Goal: Task Accomplishment & Management: Manage account settings

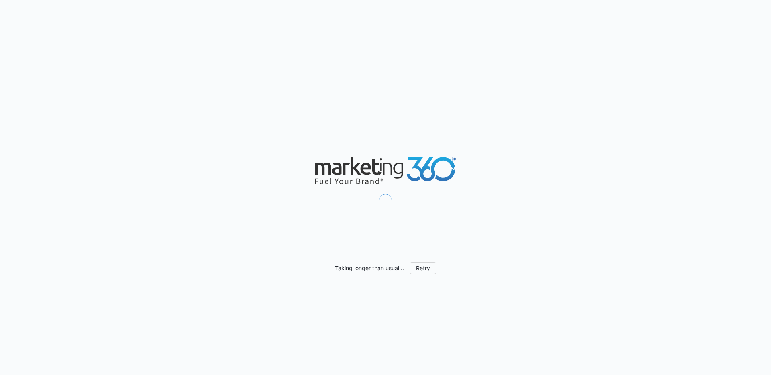
click at [371, 132] on div "Taking longer than usual... Retry" at bounding box center [385, 187] width 771 height 375
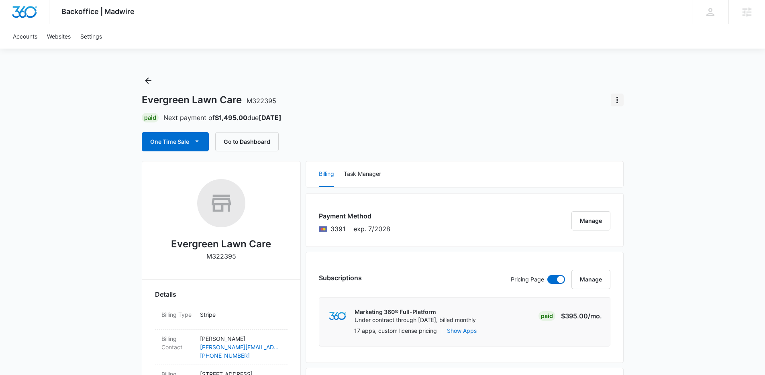
click at [616, 96] on icon "Actions" at bounding box center [617, 100] width 10 height 10
click at [463, 100] on div "Evergreen Lawn Care M322395 Close Account" at bounding box center [383, 100] width 482 height 13
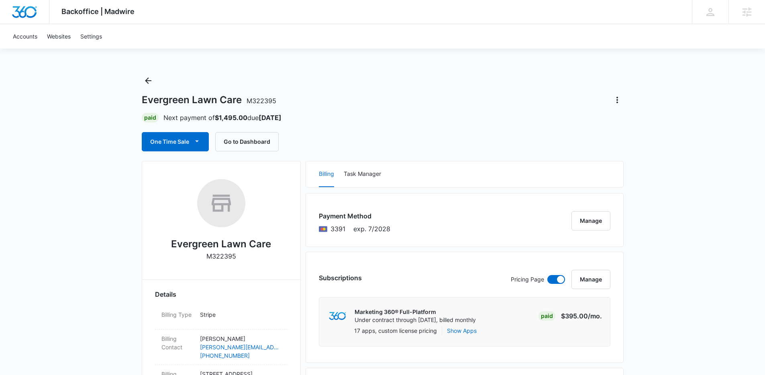
click at [618, 105] on button "Actions" at bounding box center [617, 100] width 13 height 13
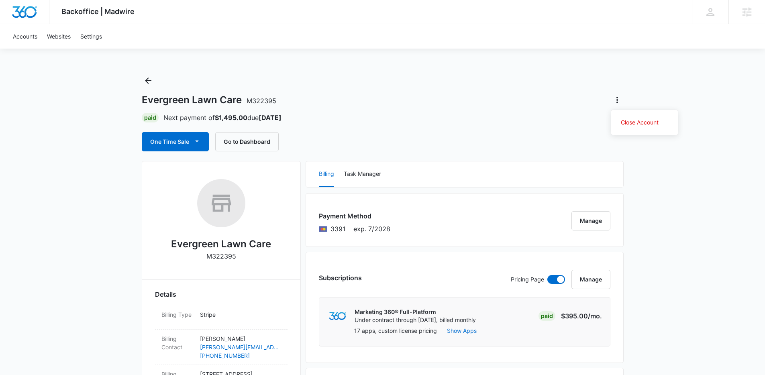
click at [520, 96] on div "Evergreen Lawn Care M322395 Close Account" at bounding box center [383, 100] width 482 height 13
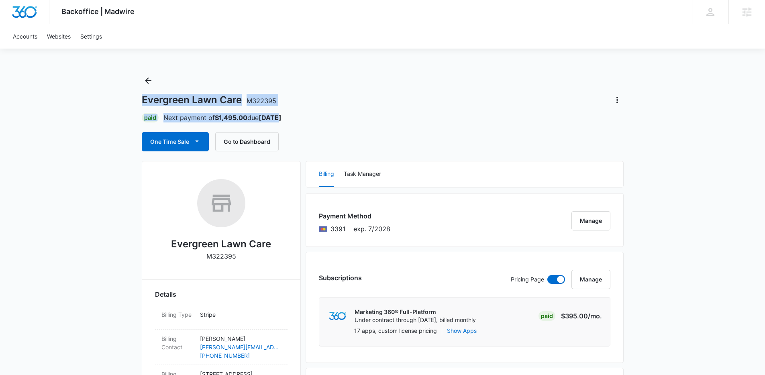
drag, startPoint x: 306, startPoint y: 115, endPoint x: 65, endPoint y: 61, distance: 247.4
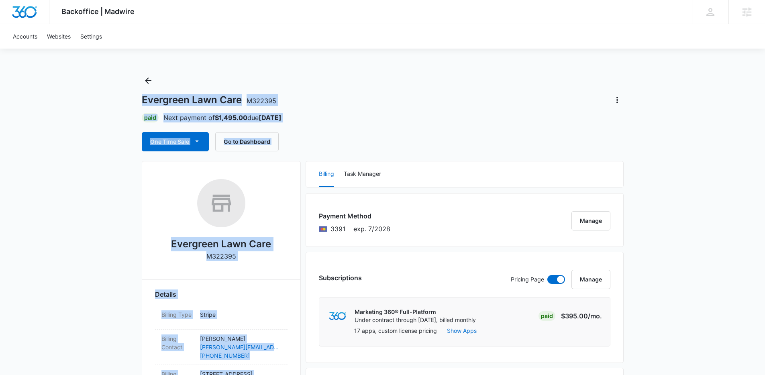
drag, startPoint x: 93, startPoint y: 92, endPoint x: 408, endPoint y: 160, distance: 322.5
click at [373, 146] on div "One Time Sale Go to Dashboard" at bounding box center [383, 141] width 482 height 19
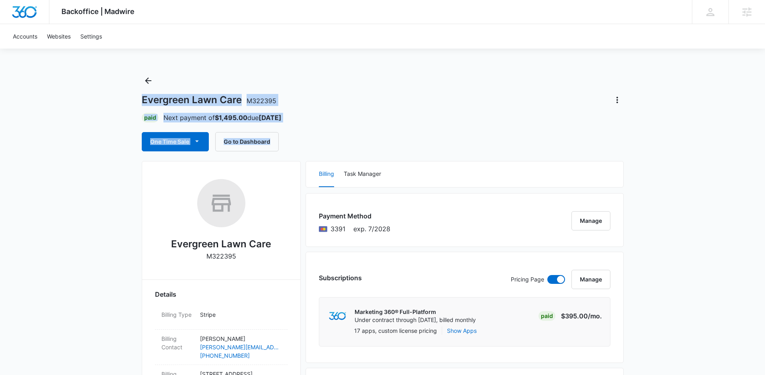
drag, startPoint x: 342, startPoint y: 145, endPoint x: 131, endPoint y: 96, distance: 216.4
drag, startPoint x: 131, startPoint y: 96, endPoint x: 297, endPoint y: 146, distance: 173.6
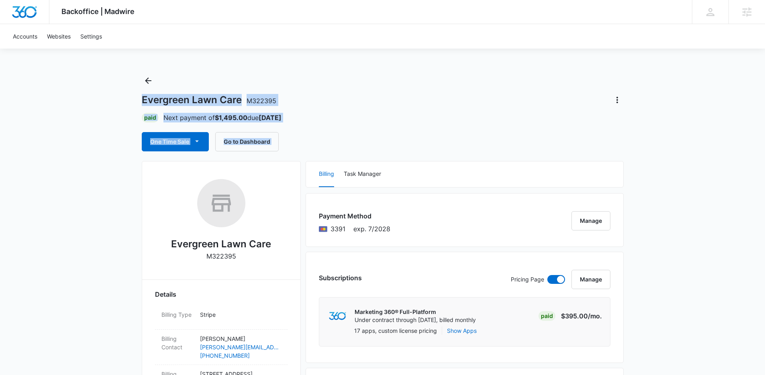
click at [297, 146] on div "One Time Sale Go to Dashboard" at bounding box center [383, 141] width 482 height 19
drag, startPoint x: 291, startPoint y: 145, endPoint x: 93, endPoint y: 86, distance: 207.3
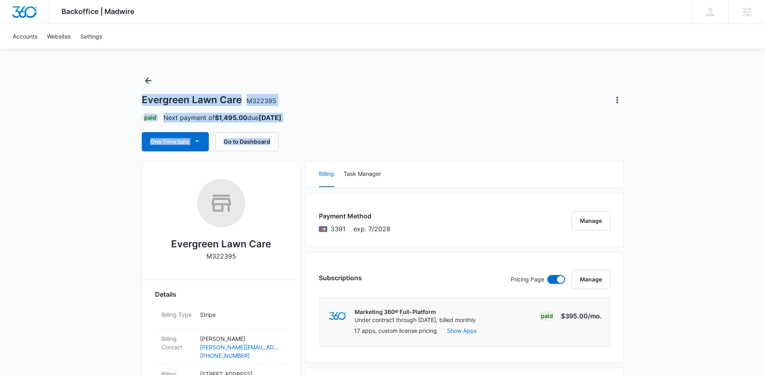
drag, startPoint x: 92, startPoint y: 85, endPoint x: 324, endPoint y: 143, distance: 239.0
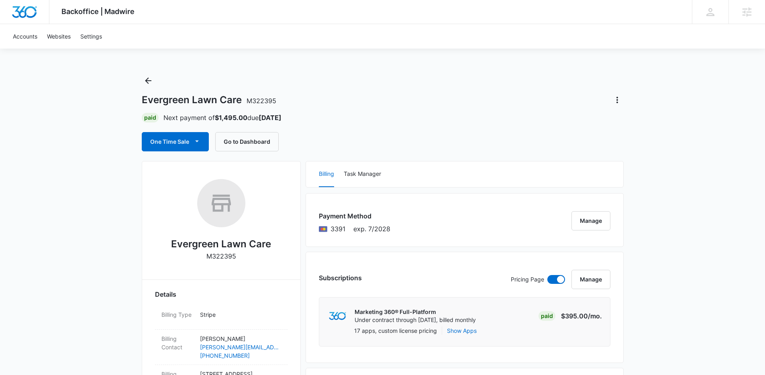
click at [324, 143] on div "One Time Sale Go to Dashboard" at bounding box center [383, 141] width 482 height 19
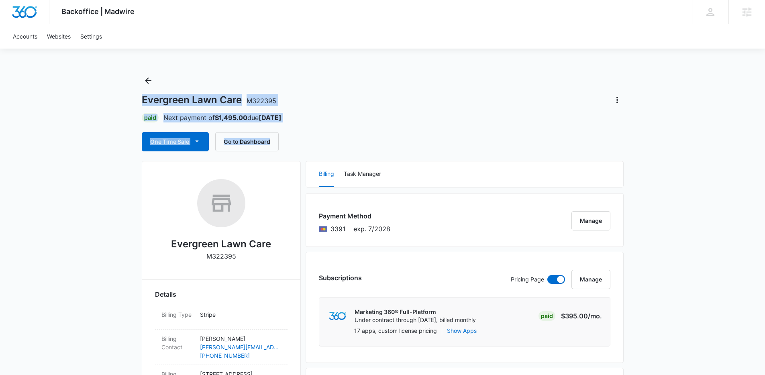
drag, startPoint x: 294, startPoint y: 147, endPoint x: 65, endPoint y: 77, distance: 239.4
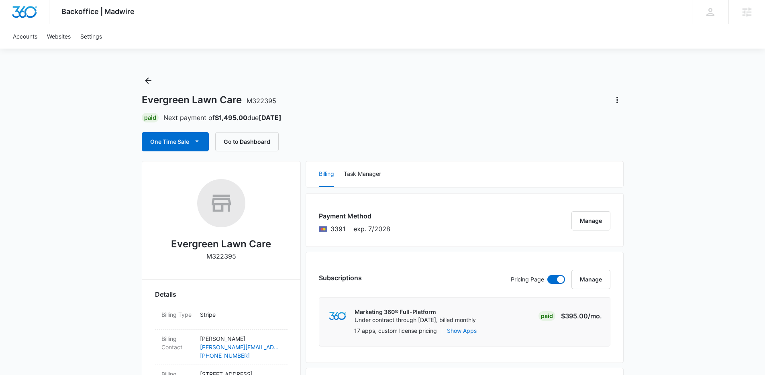
click at [614, 94] on button "Actions" at bounding box center [617, 100] width 13 height 13
click at [646, 120] on div "Close Account" at bounding box center [640, 123] width 38 height 6
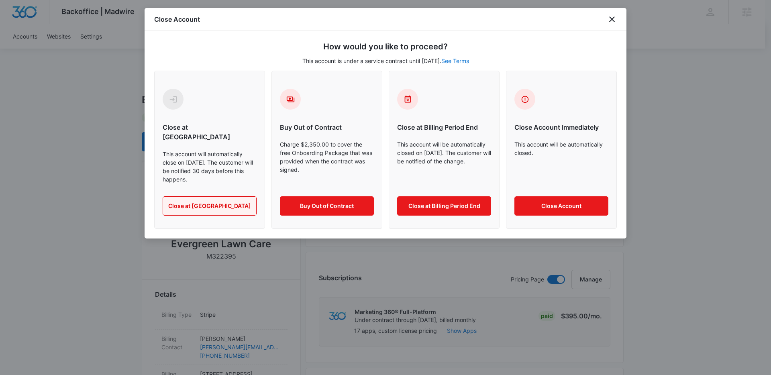
click at [209, 200] on button "Close at [GEOGRAPHIC_DATA]" at bounding box center [210, 205] width 94 height 19
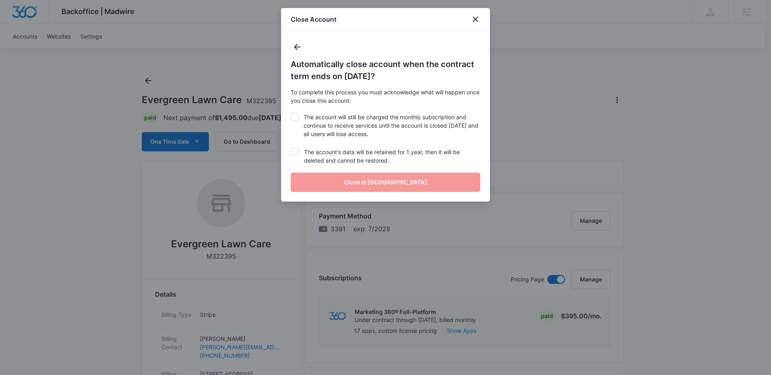
click at [357, 119] on label "The account will still be charged the monthly subscription and continue to rece…" at bounding box center [386, 125] width 190 height 25
click at [291, 113] on input "The account will still be charged the monthly subscription and continue to rece…" at bounding box center [291, 113] width 0 height 0
checkbox input "true"
click at [380, 155] on label "The account's data will be retained for 1 year, then it will be deleted and can…" at bounding box center [386, 156] width 190 height 17
click at [291, 148] on input "The account's data will be retained for 1 year, then it will be deleted and can…" at bounding box center [291, 148] width 0 height 0
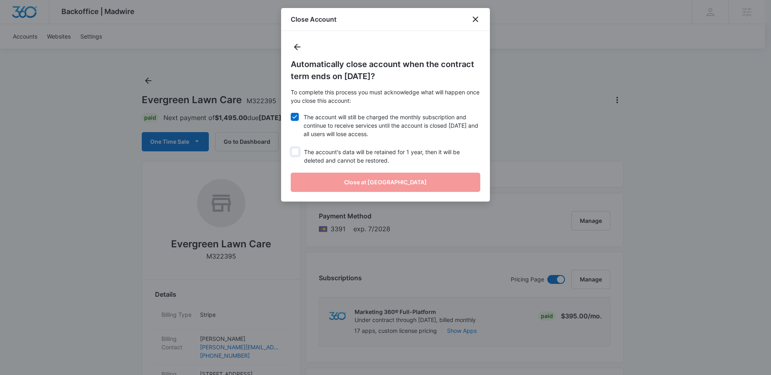
checkbox input "true"
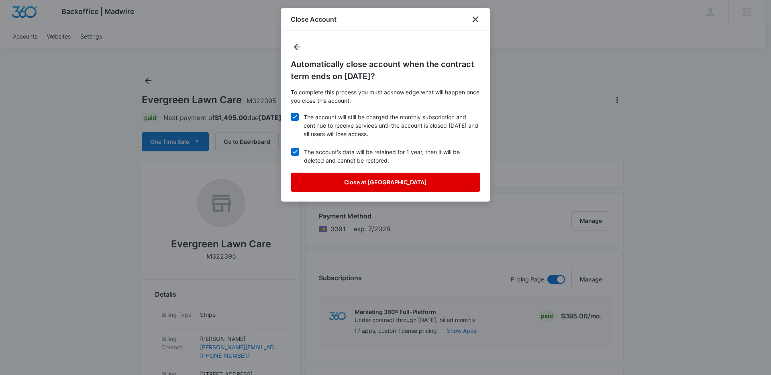
click at [359, 185] on button "Close at [GEOGRAPHIC_DATA]" at bounding box center [386, 182] width 190 height 19
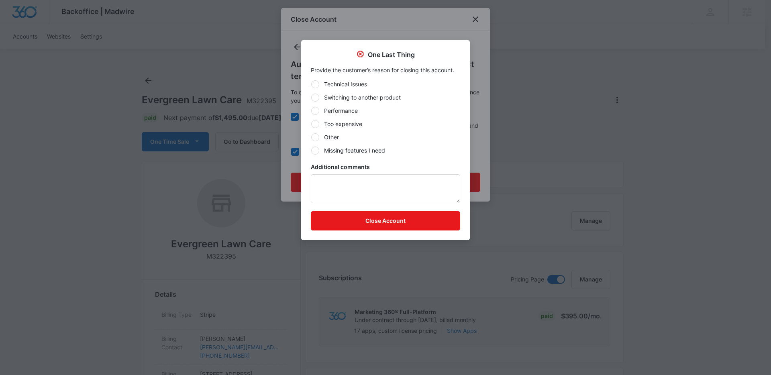
click at [336, 125] on label "Too expensive" at bounding box center [385, 124] width 149 height 8
click at [311, 124] on input "Too expensive" at bounding box center [311, 124] width 0 height 0
radio input "true"
click at [408, 167] on label "Additional comments" at bounding box center [385, 167] width 149 height 8
click at [408, 174] on textarea "Additional comments" at bounding box center [385, 188] width 149 height 29
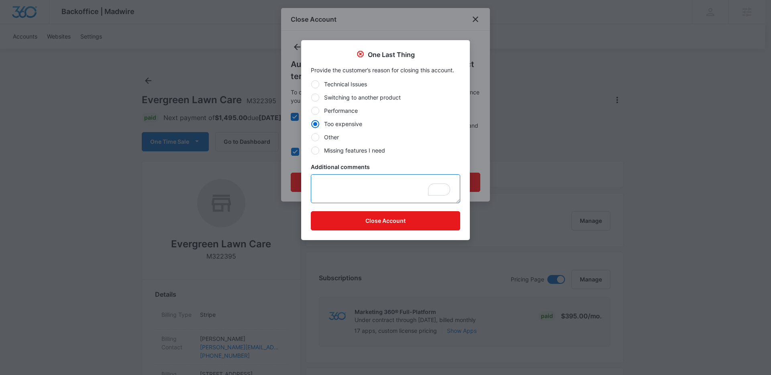
click at [354, 190] on textarea "Additional comments" at bounding box center [385, 188] width 149 height 29
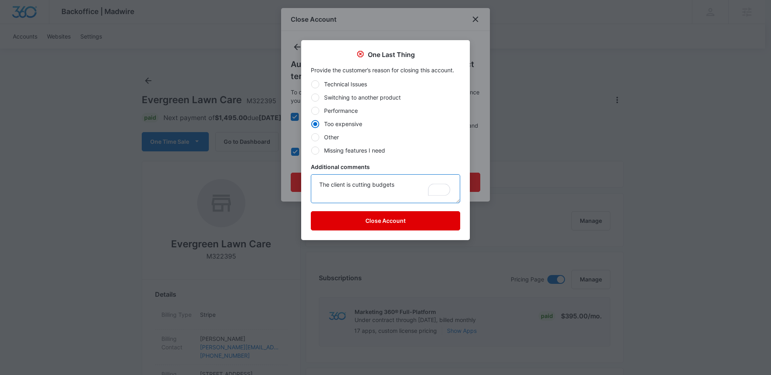
type textarea "The client is cutting budgets"
click at [367, 221] on button "Close Account" at bounding box center [385, 220] width 149 height 19
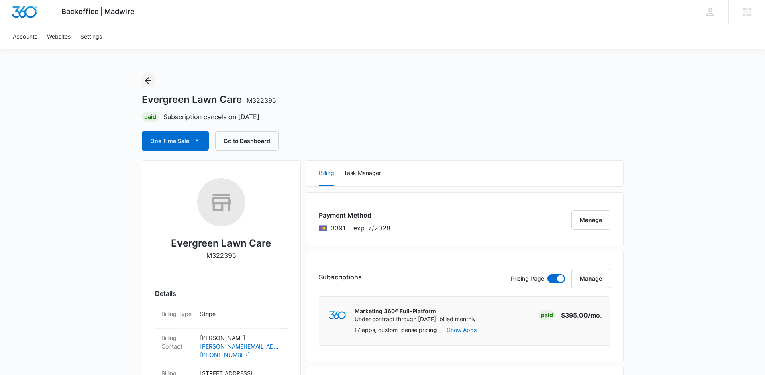
click at [146, 79] on icon "Back" at bounding box center [148, 80] width 6 height 6
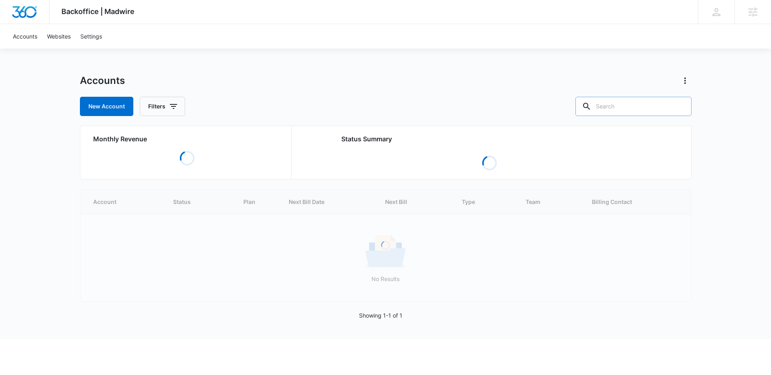
click at [642, 107] on input "text" at bounding box center [633, 106] width 116 height 19
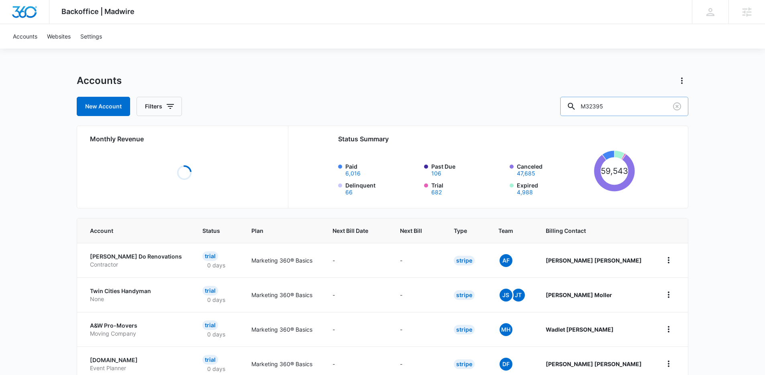
type input "M32395"
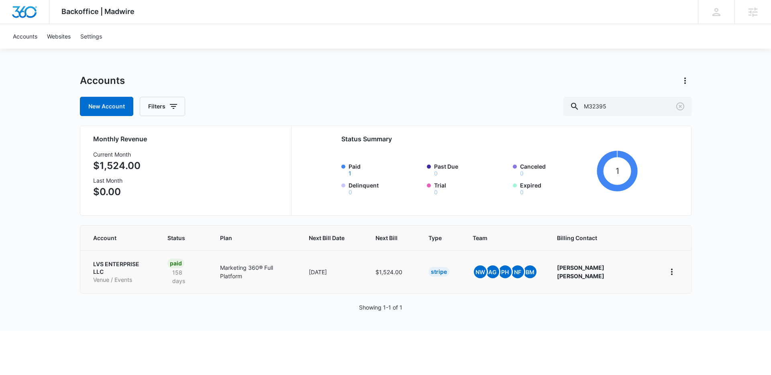
click at [147, 276] on p "Venue / Events" at bounding box center [120, 280] width 55 height 8
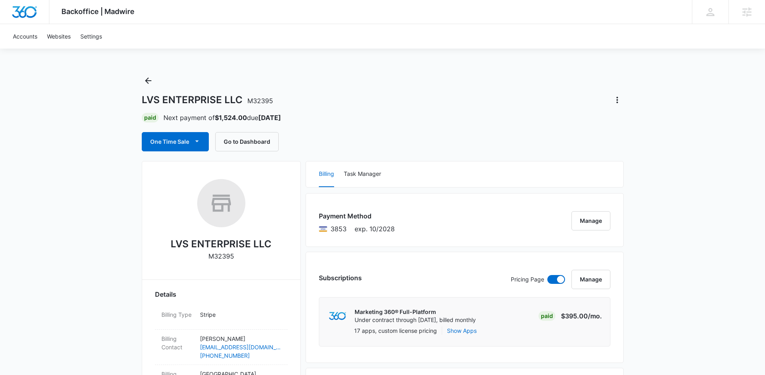
click at [402, 106] on div "LVS ENTERPRISE LLC M32395 Paid Next payment of $1,524.00 due [DATE] One Time Sa…" at bounding box center [383, 112] width 482 height 77
click at [585, 222] on button "Manage" at bounding box center [590, 220] width 39 height 19
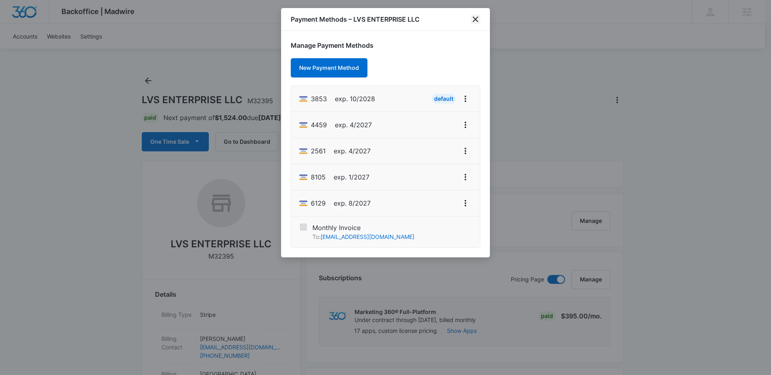
click at [475, 21] on icon "close" at bounding box center [476, 19] width 10 height 10
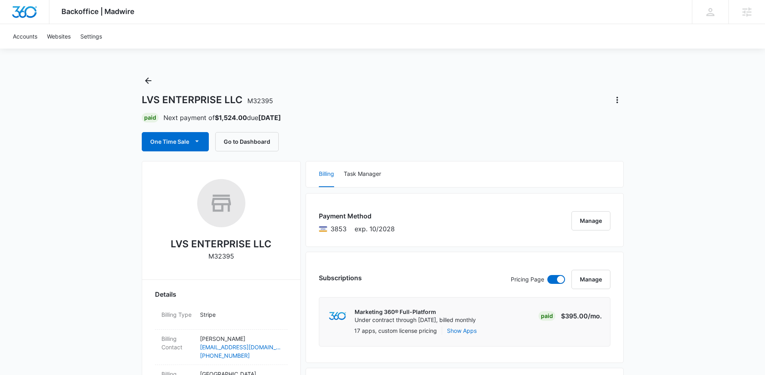
click at [440, 126] on div "LVS ENTERPRISE LLC M32395 Paid Next payment of $1,524.00 due [DATE] One Time Sa…" at bounding box center [383, 112] width 482 height 77
click at [348, 99] on div "LVS ENTERPRISE LLC M32395" at bounding box center [383, 100] width 482 height 13
click at [346, 101] on div "LVS ENTERPRISE LLC M32395" at bounding box center [383, 100] width 482 height 13
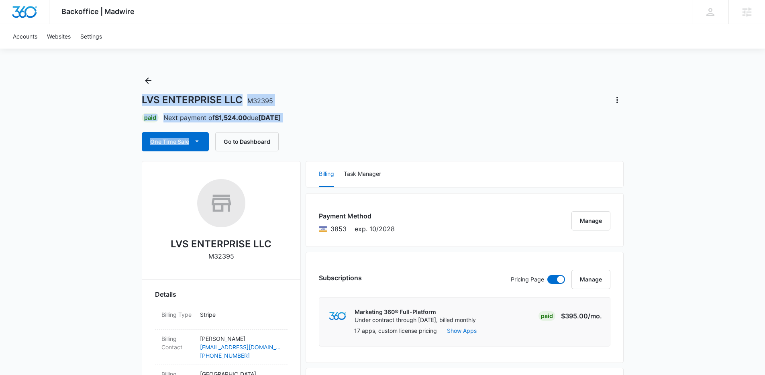
drag, startPoint x: 320, startPoint y: 125, endPoint x: 93, endPoint y: 81, distance: 231.8
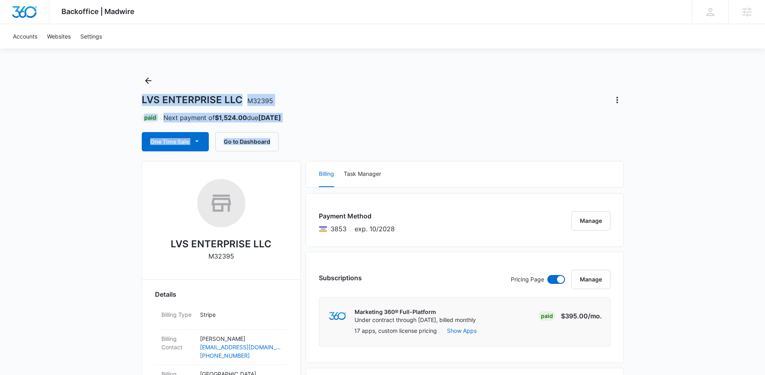
drag, startPoint x: 101, startPoint y: 81, endPoint x: 427, endPoint y: 149, distance: 332.8
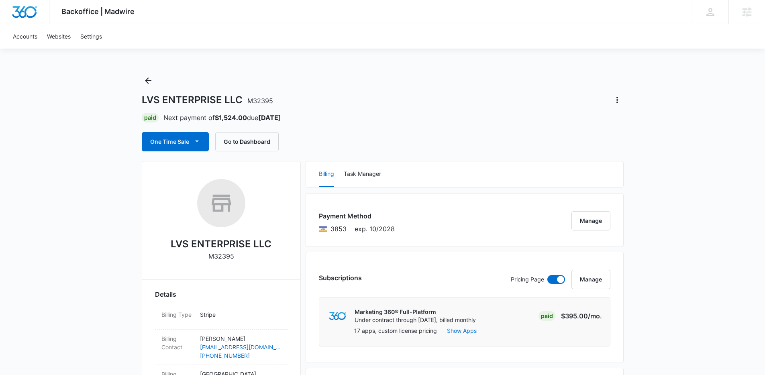
click at [427, 149] on div "One Time Sale Go to Dashboard" at bounding box center [383, 141] width 482 height 19
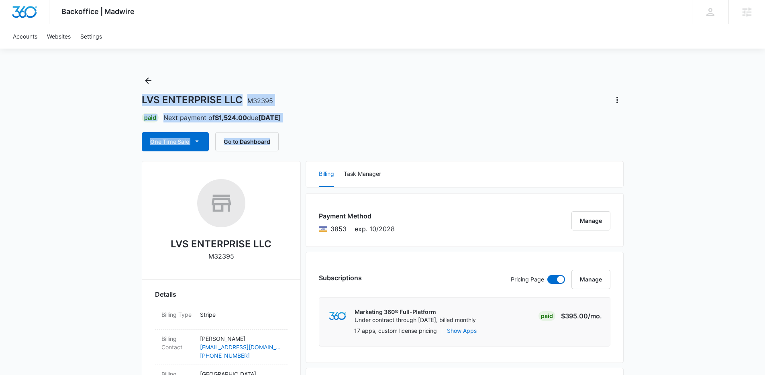
drag, startPoint x: 427, startPoint y: 149, endPoint x: 107, endPoint y: 88, distance: 325.5
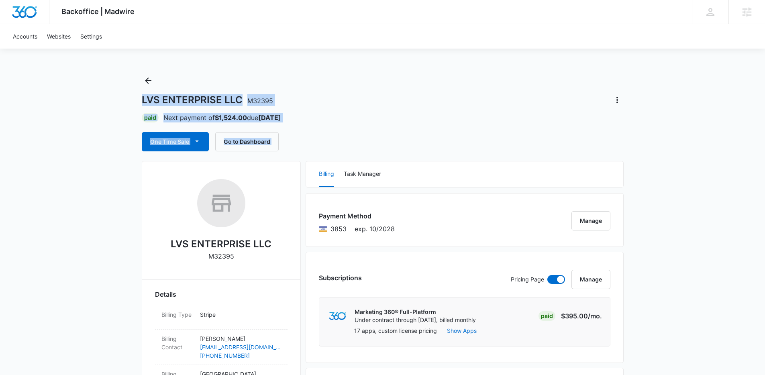
drag, startPoint x: 107, startPoint y: 88, endPoint x: 294, endPoint y: 148, distance: 196.7
click at [294, 148] on div "One Time Sale Go to Dashboard" at bounding box center [383, 141] width 482 height 19
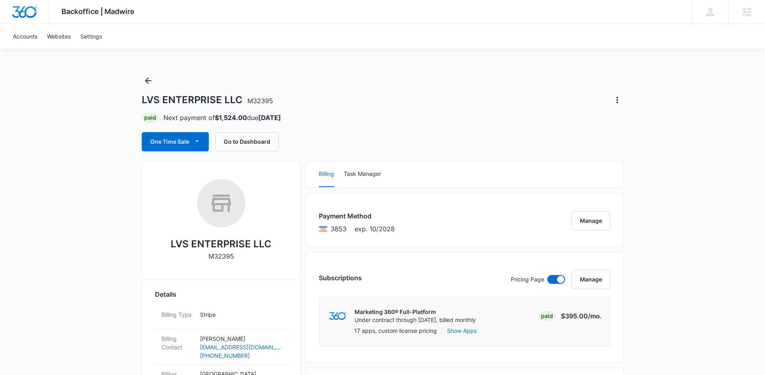
click at [294, 148] on div "One Time Sale Go to Dashboard" at bounding box center [383, 141] width 482 height 19
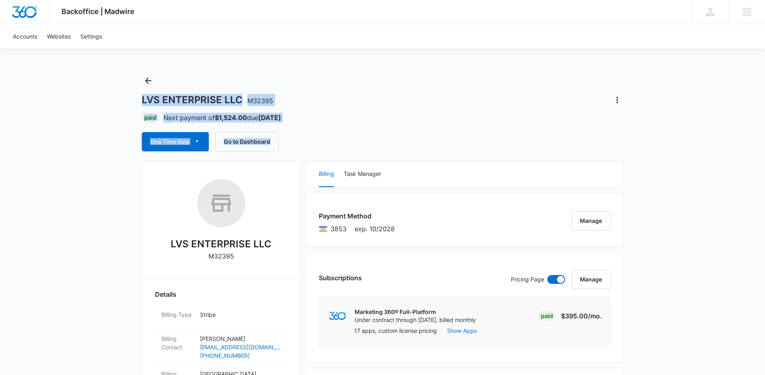
drag, startPoint x: 294, startPoint y: 148, endPoint x: 102, endPoint y: 96, distance: 199.8
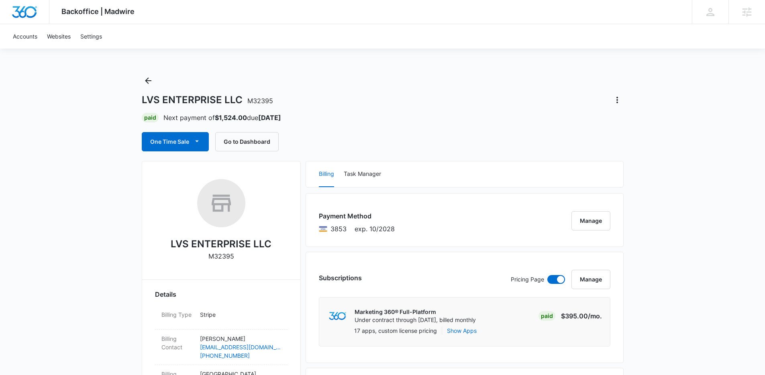
click at [155, 78] on div "LVS ENTERPRISE LLC M32395 Paid Next payment of $1,524.00 due [DATE] One Time Sa…" at bounding box center [383, 112] width 482 height 77
click at [145, 79] on icon "Back" at bounding box center [148, 81] width 10 height 10
